Goal: Task Accomplishment & Management: Complete application form

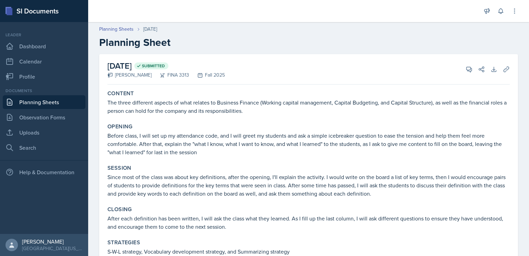
click at [62, 100] on link "Planning Sheets" at bounding box center [44, 102] width 83 height 14
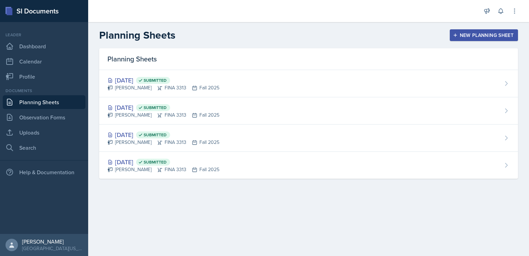
click at [491, 39] on button "New Planning Sheet" at bounding box center [484, 35] width 68 height 12
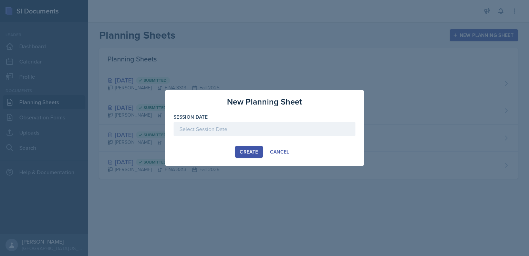
click at [261, 128] on div at bounding box center [265, 129] width 182 height 14
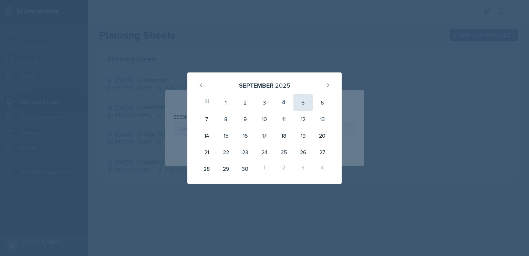
click at [303, 105] on div "5" at bounding box center [303, 102] width 19 height 17
type input "September 5th, 2025"
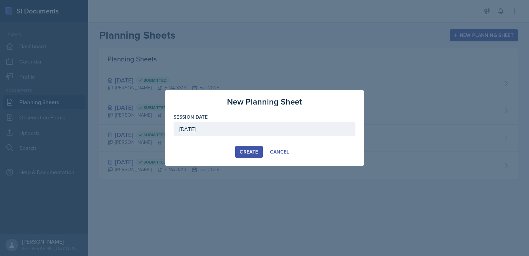
click at [245, 152] on div "Create" at bounding box center [249, 152] width 18 height 6
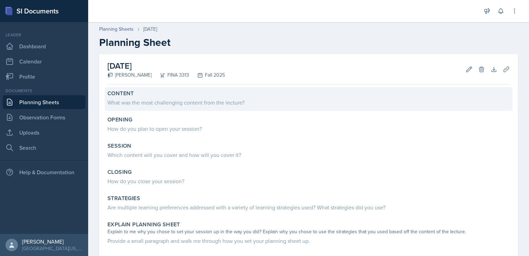
click at [166, 105] on div "What was the most challenging content from the lecture?" at bounding box center [308, 102] width 402 height 8
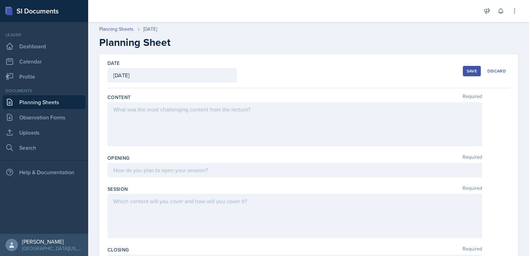
click at [222, 117] on div at bounding box center [294, 124] width 375 height 44
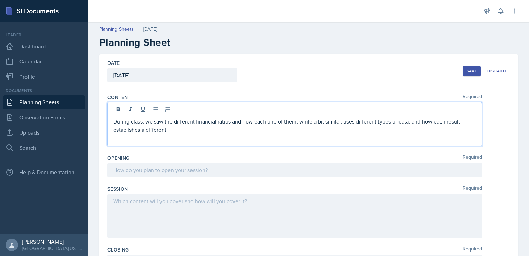
click at [309, 129] on p "During class, we saw the different financial ratios and how each one of them, w…" at bounding box center [294, 125] width 363 height 17
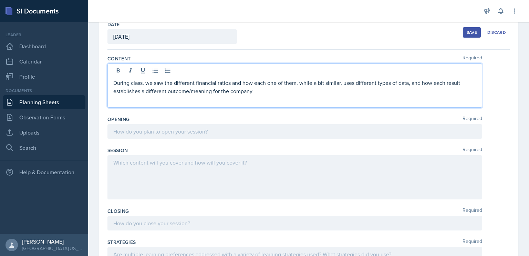
scroll to position [40, 0]
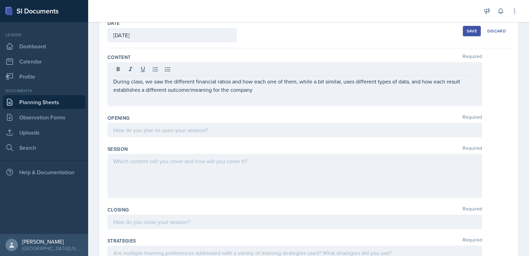
click at [49, 104] on link "Planning Sheets" at bounding box center [44, 102] width 83 height 14
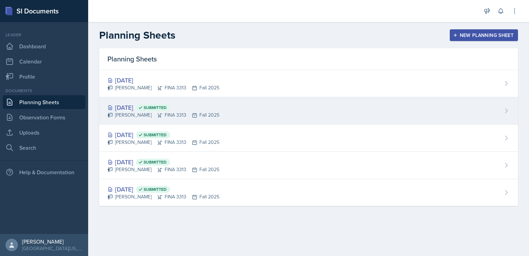
click at [249, 113] on div "Sep 3rd, 2025 Submitted Juan Jasso FINA 3313 Fall 2025" at bounding box center [308, 110] width 419 height 27
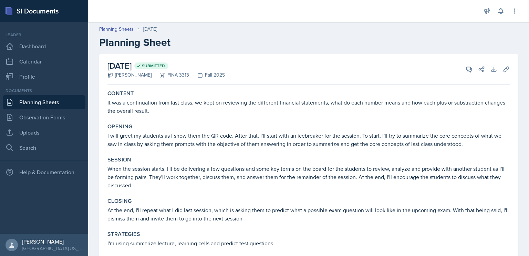
click at [47, 103] on link "Planning Sheets" at bounding box center [44, 102] width 83 height 14
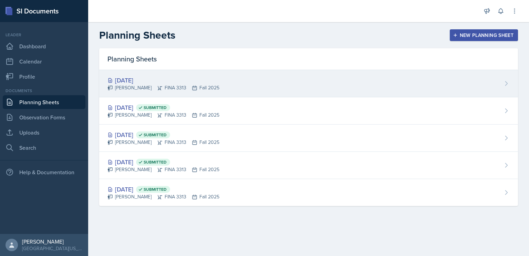
click at [207, 79] on div "Sep 5th, 2025 Juan Jasso FINA 3313 Fall 2025" at bounding box center [308, 83] width 419 height 27
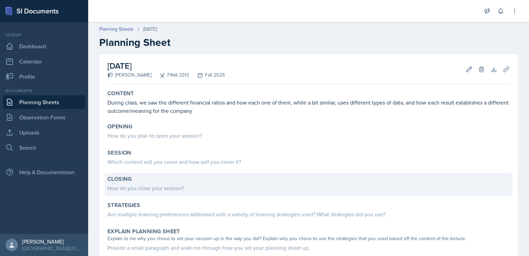
click at [210, 184] on div "How do you close your session?" at bounding box center [308, 188] width 402 height 8
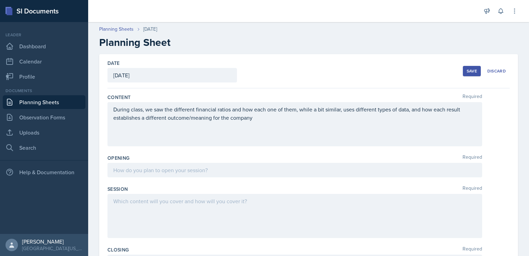
click at [197, 210] on div at bounding box center [294, 216] width 375 height 44
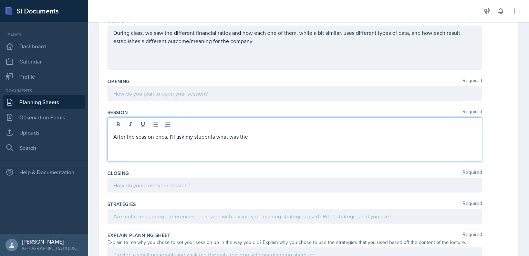
scroll to position [78, 0]
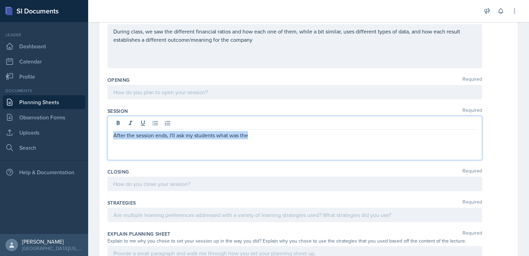
drag, startPoint x: 250, startPoint y: 137, endPoint x: 102, endPoint y: 129, distance: 148.0
click at [102, 129] on div "Date September 5th, 2025 September 2025 31 1 2 3 4 5 6 7 8 9 10 11 12 13 14 15 …" at bounding box center [308, 185] width 419 height 419
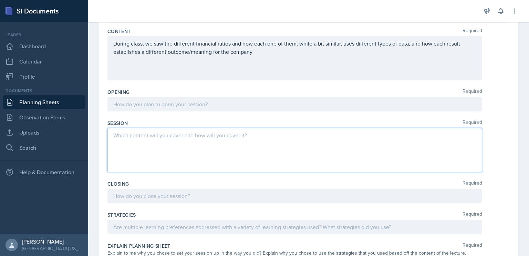
click at [190, 192] on div at bounding box center [294, 195] width 375 height 14
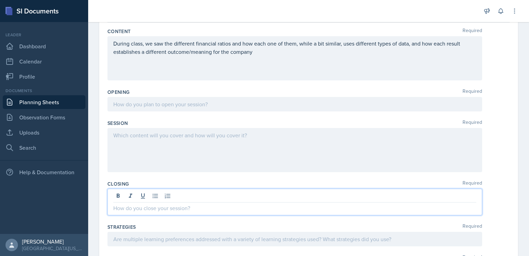
paste div
click at [381, 205] on p "After the session ends, I'll ask my students what the "big idea" was or what wa…" at bounding box center [294, 208] width 363 height 8
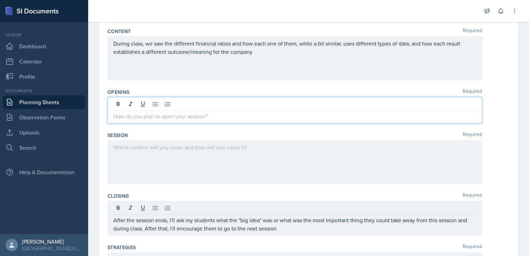
click at [284, 112] on p at bounding box center [294, 116] width 363 height 8
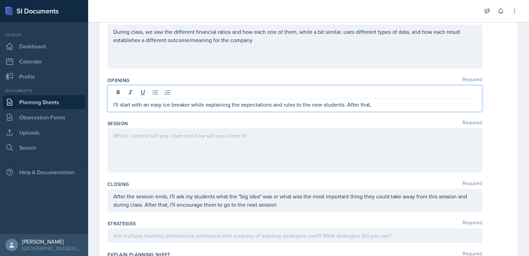
click at [284, 102] on p "I'll start with an easy ice breaker while explaining the expectations and rules…" at bounding box center [294, 104] width 363 height 8
click at [384, 102] on p "I'll start with an easy ice breaker while explaining the expectations and rules…" at bounding box center [294, 104] width 363 height 8
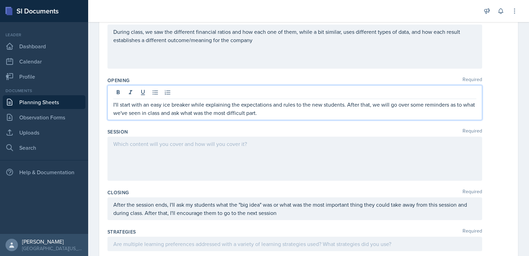
click at [291, 147] on div at bounding box center [294, 158] width 375 height 44
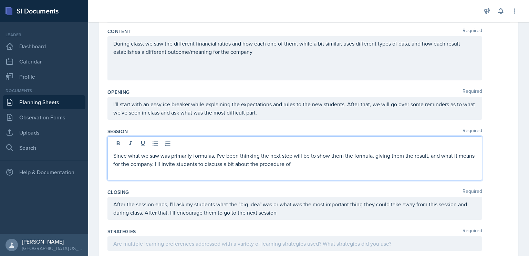
click at [360, 162] on p "Since what we saw was primarily formulas, I've been thinking the next step will…" at bounding box center [294, 159] width 363 height 17
click at [221, 163] on p "Since what we saw was primarily formulas, I've been thinking the next step will…" at bounding box center [294, 159] width 363 height 17
click at [375, 161] on p "Since what we saw was primarily formulas, I've been thinking the next step will…" at bounding box center [294, 159] width 363 height 17
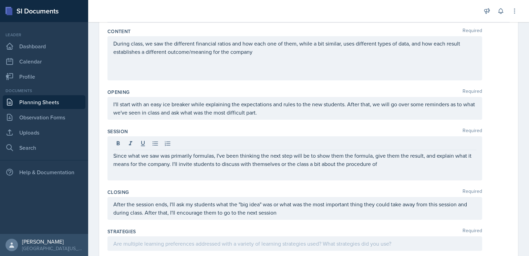
click at [394, 167] on div "Since what we saw was primarily formulas, I've been thinking the next step will…" at bounding box center [294, 158] width 375 height 44
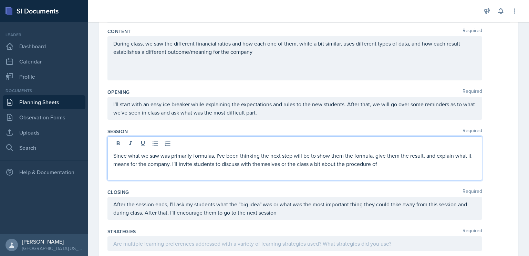
click at [392, 163] on p "Since what we saw was primarily formulas, I've been thinking the next step will…" at bounding box center [294, 159] width 363 height 17
click at [339, 170] on p "Since what we saw was primarily formulas, I've been thinking the next step will…" at bounding box center [294, 163] width 363 height 25
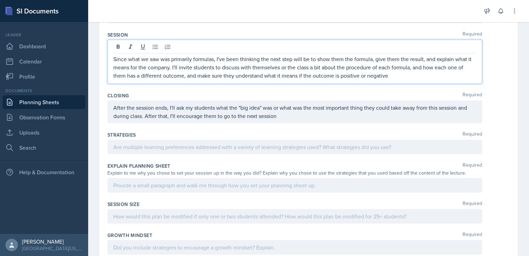
click at [251, 146] on p at bounding box center [294, 147] width 363 height 8
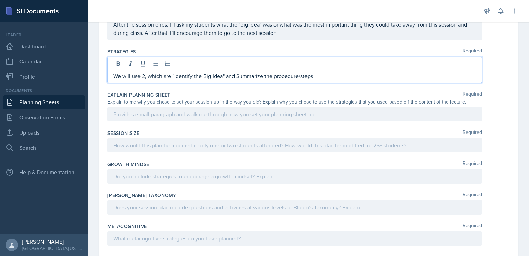
scroll to position [261, 0]
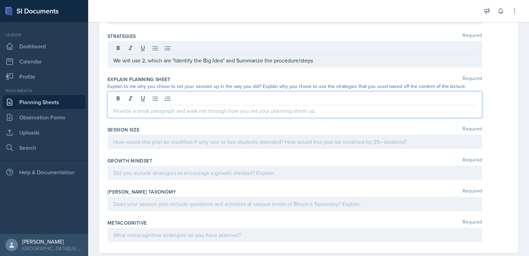
click at [222, 106] on p at bounding box center [294, 110] width 363 height 8
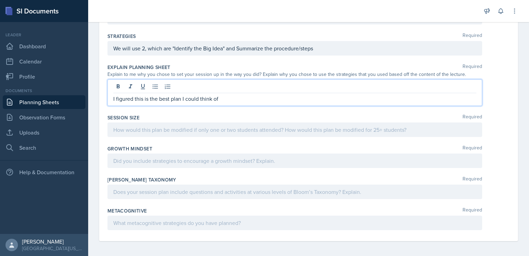
click at [232, 98] on p "I figured this is the best plan I could think of" at bounding box center [294, 98] width 363 height 8
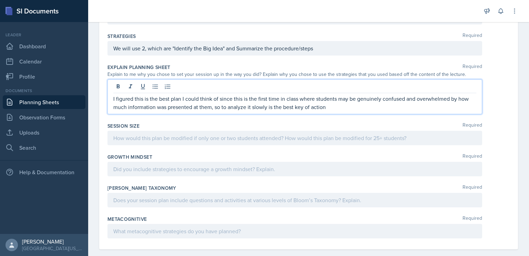
click at [303, 107] on p "I figured this is the best plan I could think of since this is the first time i…" at bounding box center [294, 102] width 363 height 17
click at [336, 110] on p "I figured this is the best plan I could think of since this is the first time i…" at bounding box center [294, 102] width 363 height 17
click at [234, 138] on div at bounding box center [294, 138] width 375 height 14
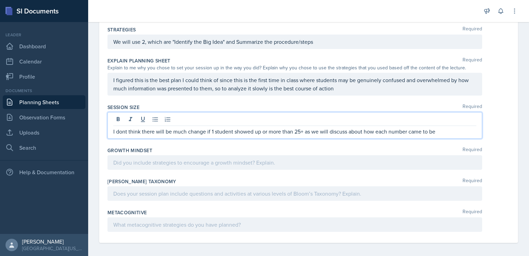
scroll to position [268, 0]
click at [305, 163] on p at bounding box center [294, 161] width 363 height 8
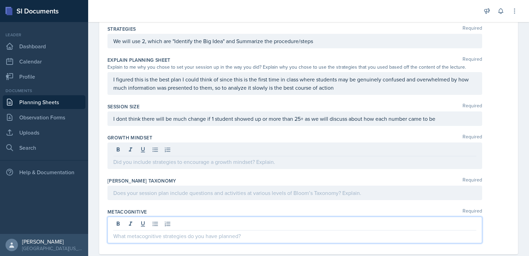
click at [206, 219] on div at bounding box center [294, 229] width 375 height 27
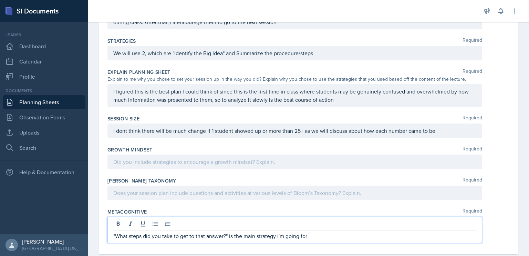
click at [263, 160] on p at bounding box center [294, 161] width 363 height 8
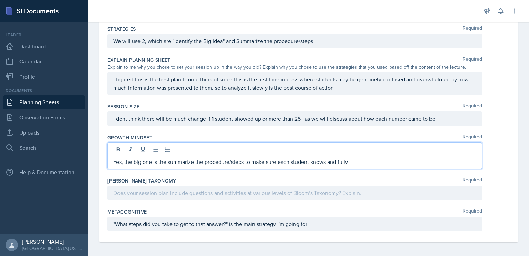
click at [363, 164] on p "Yes, the big one is the summarize the procedure/steps to make sure each student…" at bounding box center [294, 161] width 363 height 8
click at [452, 166] on p "Yes, the big one is the summarize the procedure/steps to make sure each student…" at bounding box center [294, 161] width 363 height 8
click at [363, 166] on p "Yes, the big one is the summarize the procedure/steps to make sure each student…" at bounding box center [294, 161] width 363 height 8
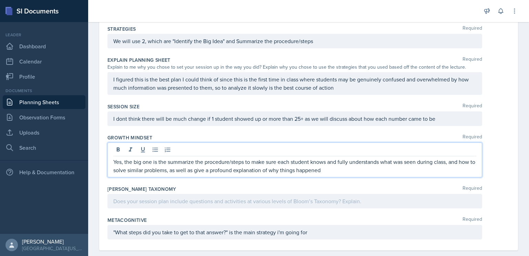
click at [211, 206] on div at bounding box center [294, 201] width 375 height 14
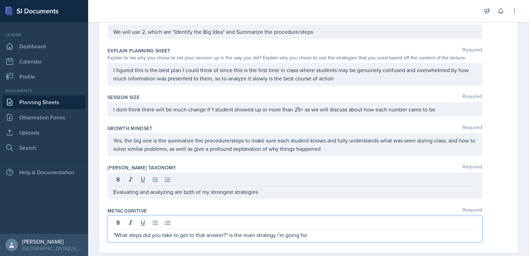
click at [316, 218] on div ""What steps did you take to get to that answer?" is the main strategy i'm going…" at bounding box center [294, 228] width 375 height 27
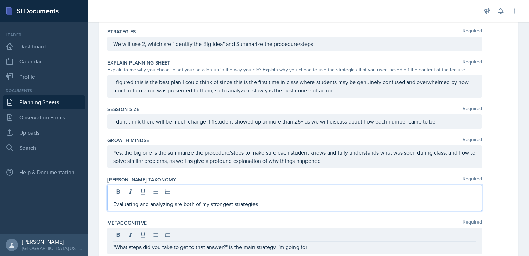
click at [280, 199] on p "Evaluating and analyzing are both of my strongest strategies" at bounding box center [294, 203] width 363 height 8
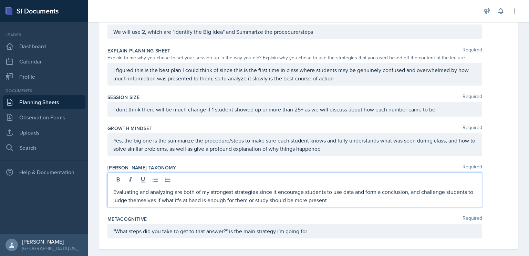
click at [283, 203] on div "Evaluating and analyzing are both of my strongest strategies since it encourage…" at bounding box center [294, 189] width 375 height 35
click at [356, 195] on p "Evaluating and analyzing are both of my strongest strategies since they encoura…" at bounding box center [294, 195] width 363 height 17
